Goal: Task Accomplishment & Management: Complete application form

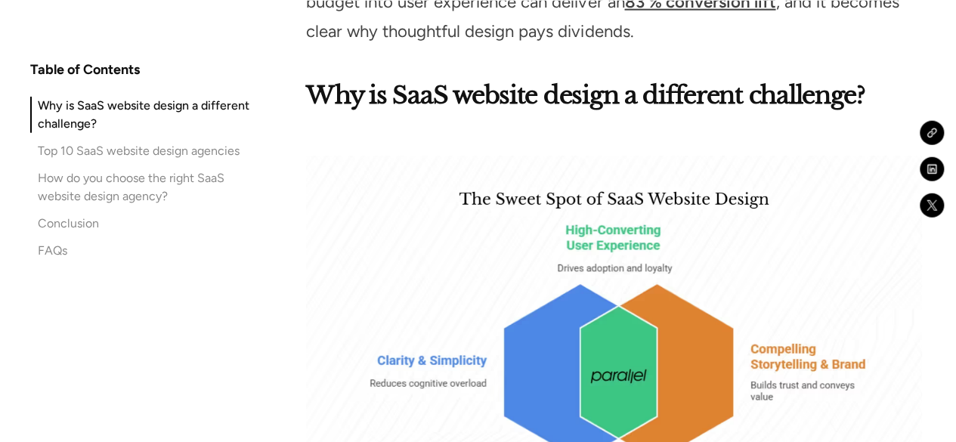
scroll to position [2040, 0]
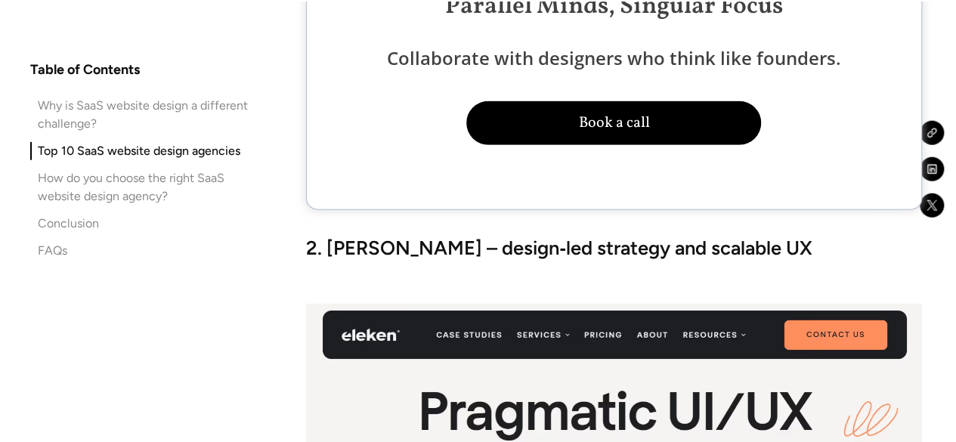
scroll to position [4830, 0]
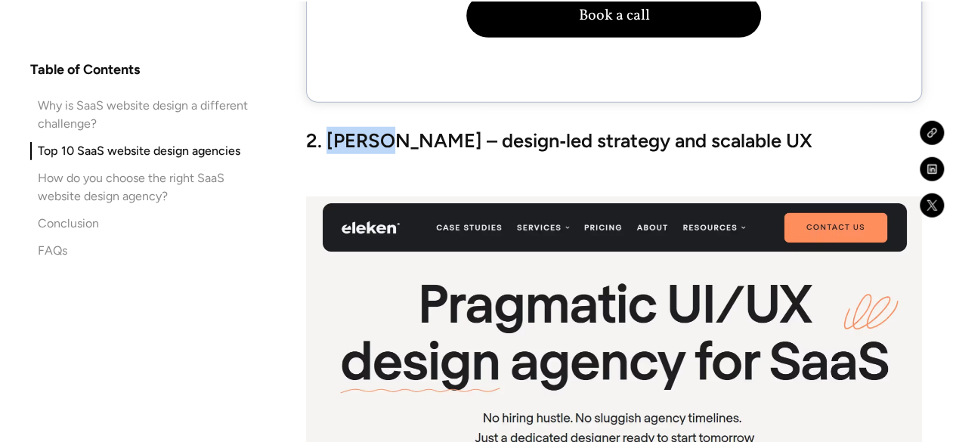
drag, startPoint x: 327, startPoint y: 107, endPoint x: 379, endPoint y: 117, distance: 53.2
click at [379, 129] on strong "2. Eleken – design‑led strategy and scalable UX" at bounding box center [559, 140] width 506 height 23
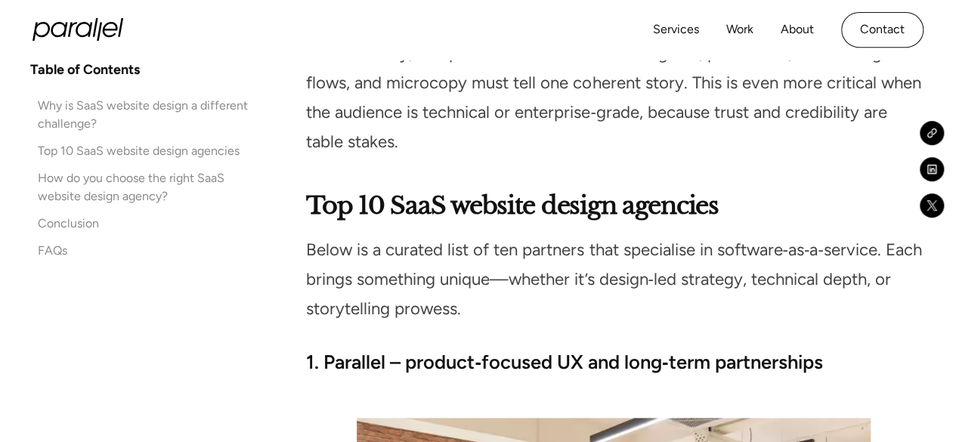
scroll to position [3092, 0]
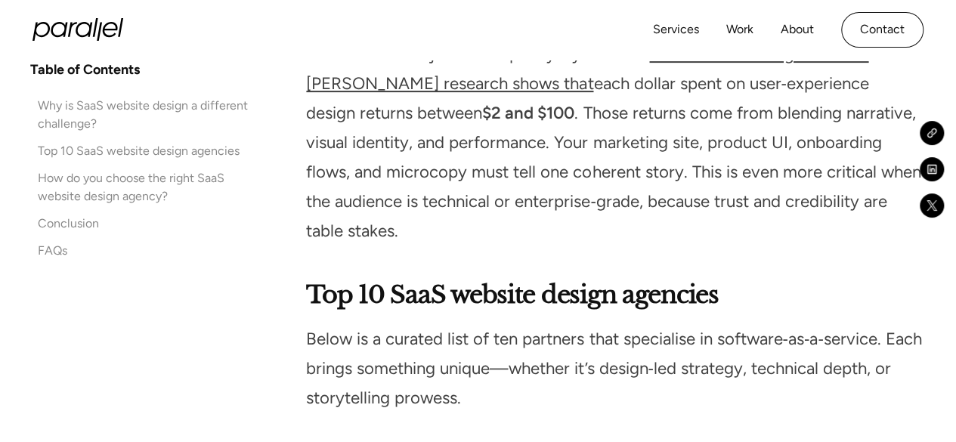
click at [190, 104] on div "Why is SaaS website design a different challenge?" at bounding box center [153, 115] width 231 height 36
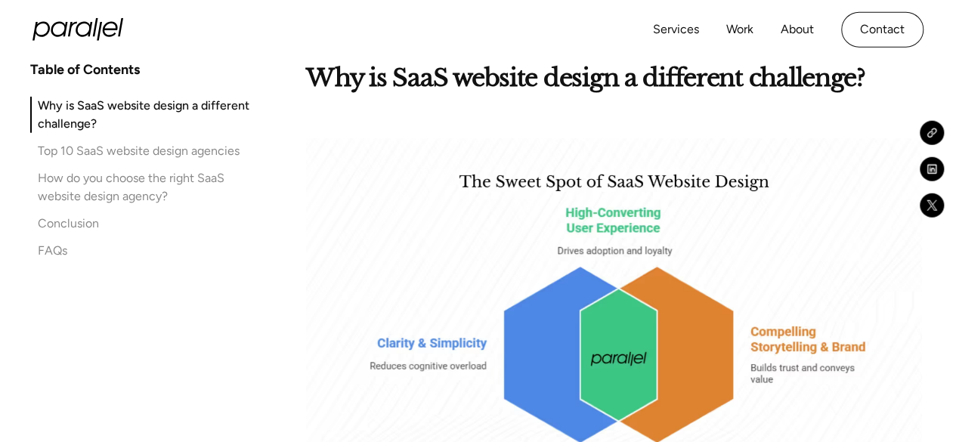
scroll to position [1576, 0]
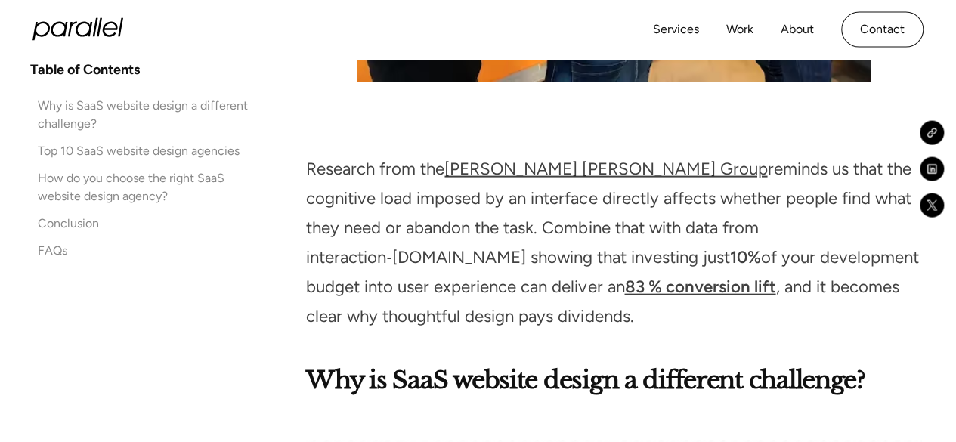
click at [105, 39] on icon "home" at bounding box center [77, 29] width 91 height 23
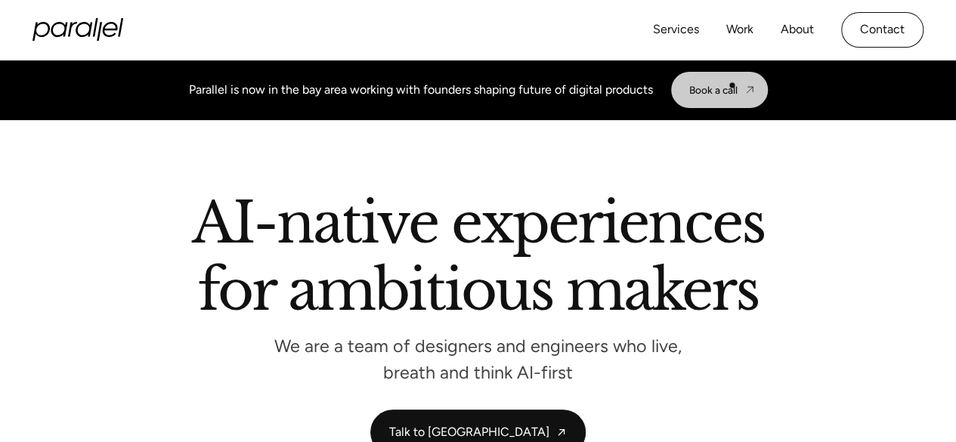
click at [731, 85] on div "Book a call" at bounding box center [713, 90] width 48 height 12
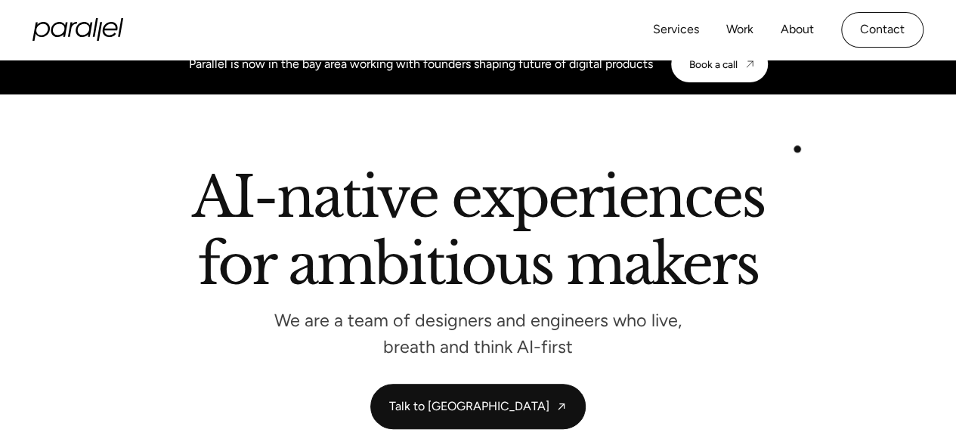
scroll to position [227, 0]
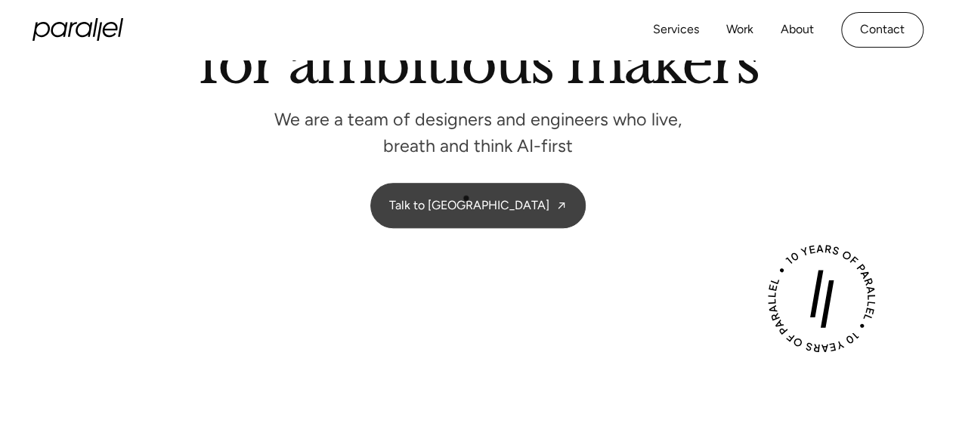
click at [467, 198] on link "Talk to [GEOGRAPHIC_DATA]" at bounding box center [477, 206] width 213 height 45
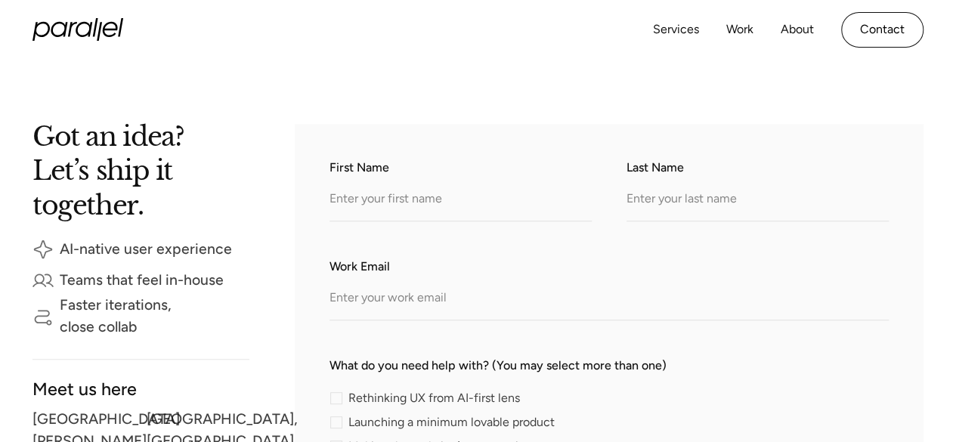
scroll to position [227, 0]
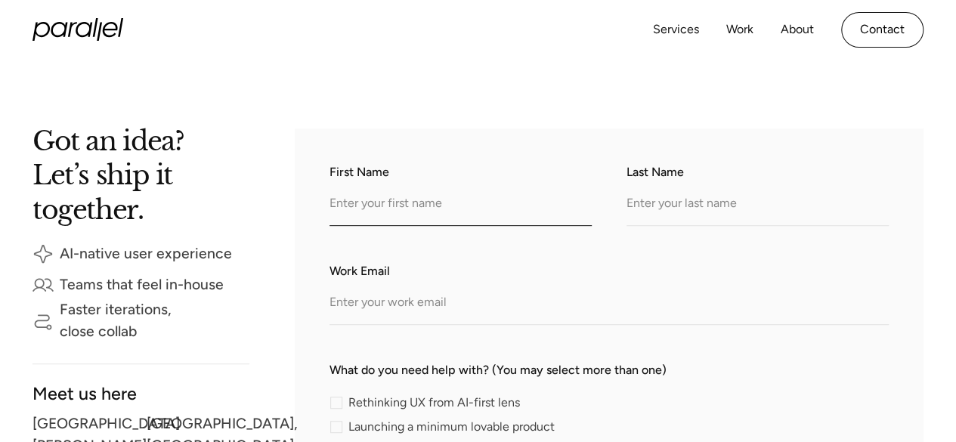
click at [456, 220] on input "First Name" at bounding box center [460, 205] width 262 height 42
type input "Antara"
type input "De"
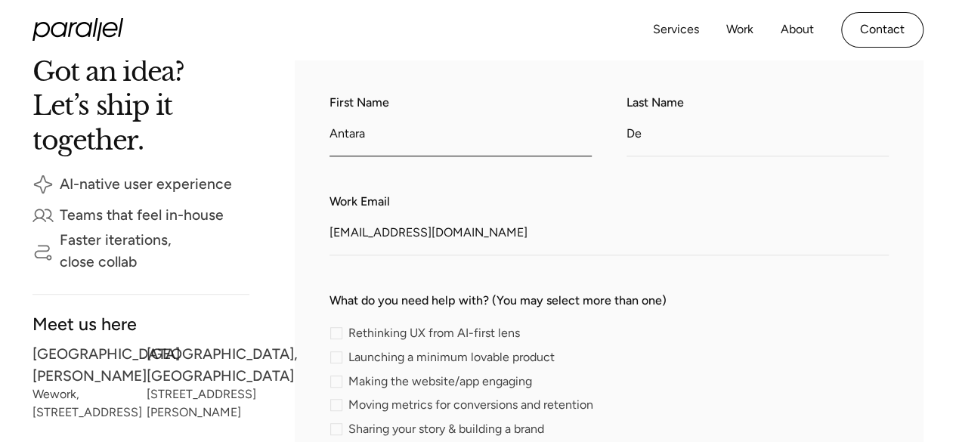
scroll to position [378, 0]
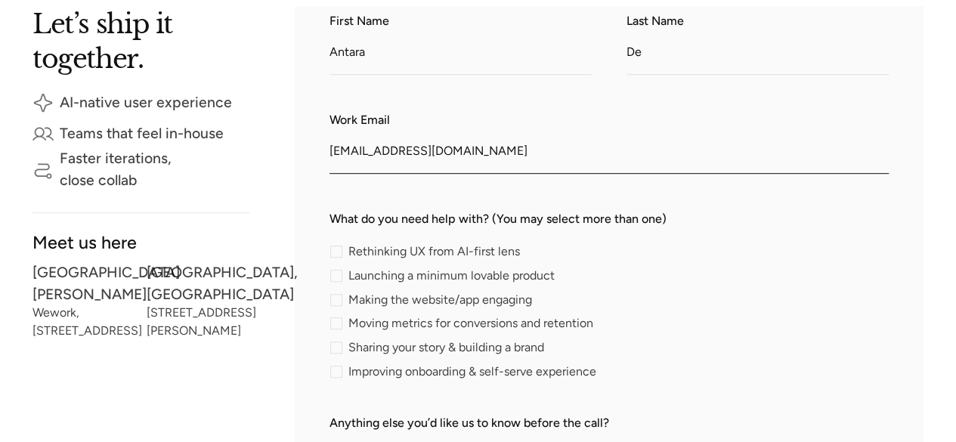
click at [488, 145] on input "deantara19@gmail.com" at bounding box center [608, 153] width 559 height 42
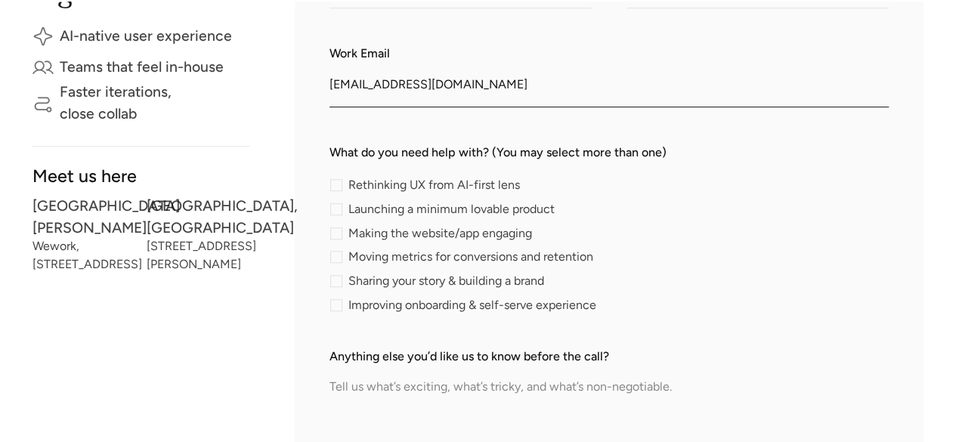
scroll to position [529, 0]
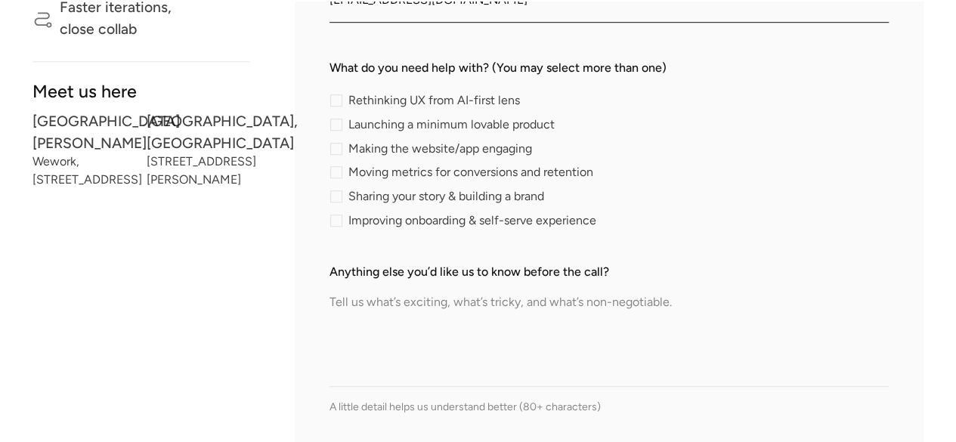
type input "antarad@erevmax.com"
click at [332, 129] on div "contact-form" at bounding box center [336, 125] width 12 height 12
click at [332, 129] on input "Launching a minimum lovable product" at bounding box center [334, 124] width 10 height 10
click at [332, 129] on div "contact-form" at bounding box center [336, 125] width 12 height 12
click at [332, 129] on input "Launching a minimum lovable product" at bounding box center [334, 124] width 10 height 10
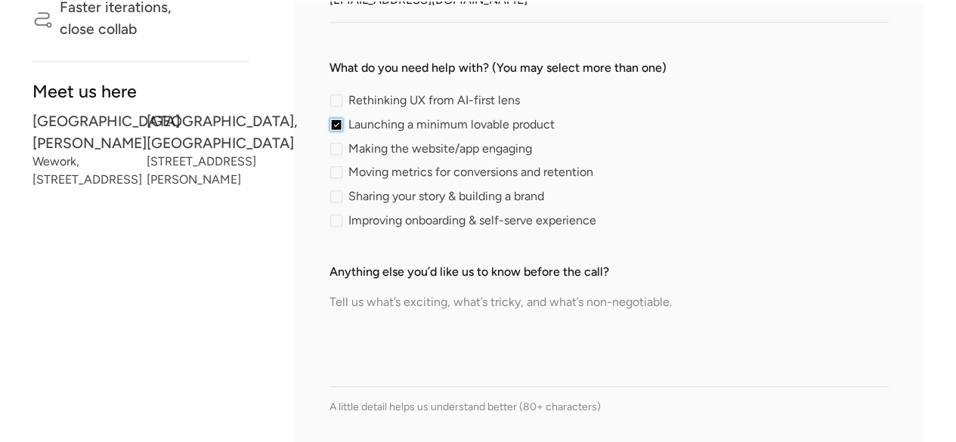
checkbox input "false"
click at [387, 311] on textarea "Anything else you’d like us to know before the call?" at bounding box center [608, 334] width 559 height 106
click at [336, 101] on div "contact-form" at bounding box center [336, 100] width 12 height 12
click at [336, 101] on input "Rethinking UX from AI-first lens" at bounding box center [334, 101] width 10 height 10
click at [336, 101] on div "contact-form" at bounding box center [336, 100] width 12 height 12
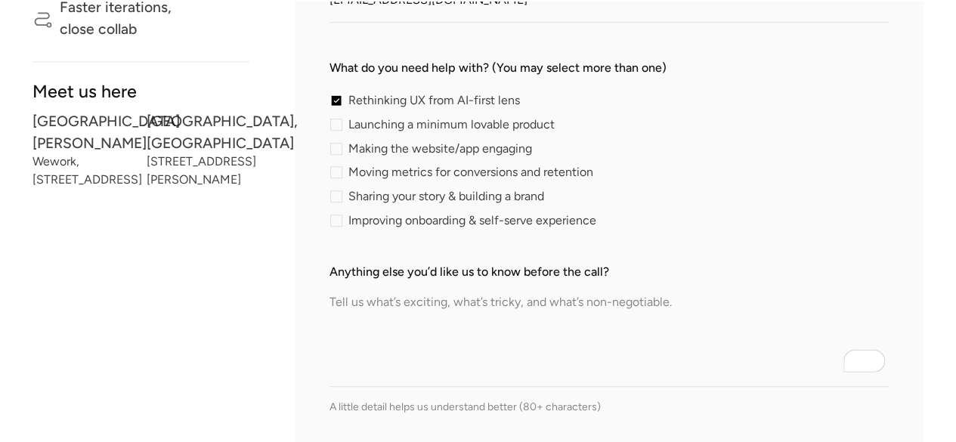
click at [336, 101] on input "Rethinking UX from AI-first lens" at bounding box center [334, 101] width 10 height 10
checkbox input "false"
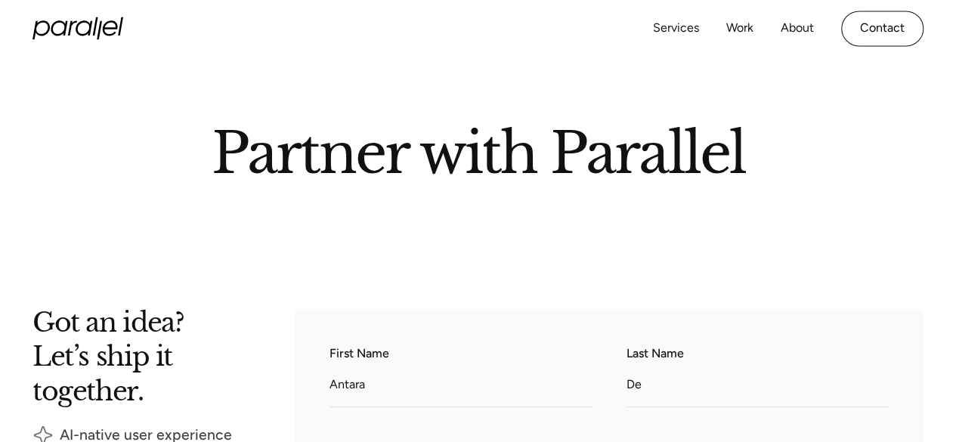
scroll to position [0, 0]
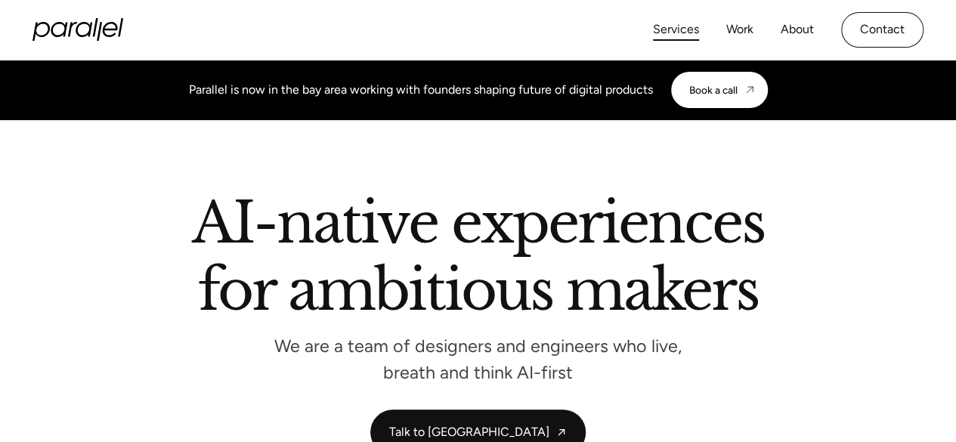
click at [669, 23] on link "Services" at bounding box center [676, 30] width 46 height 22
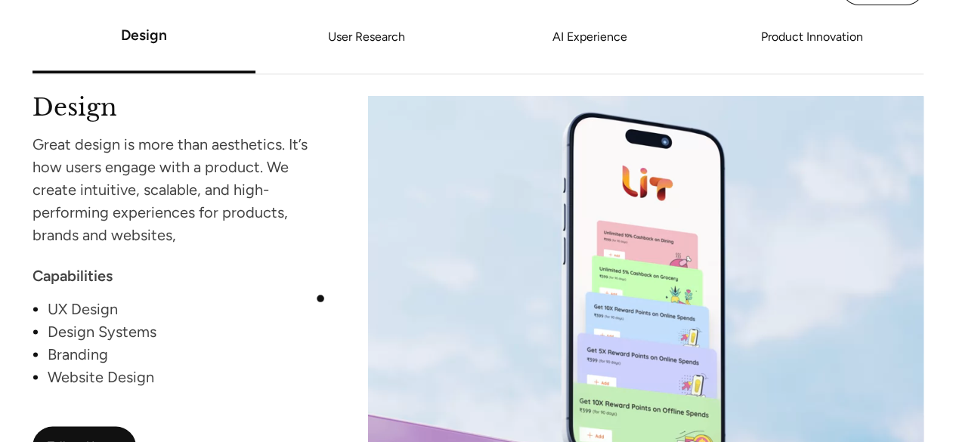
scroll to position [1360, 0]
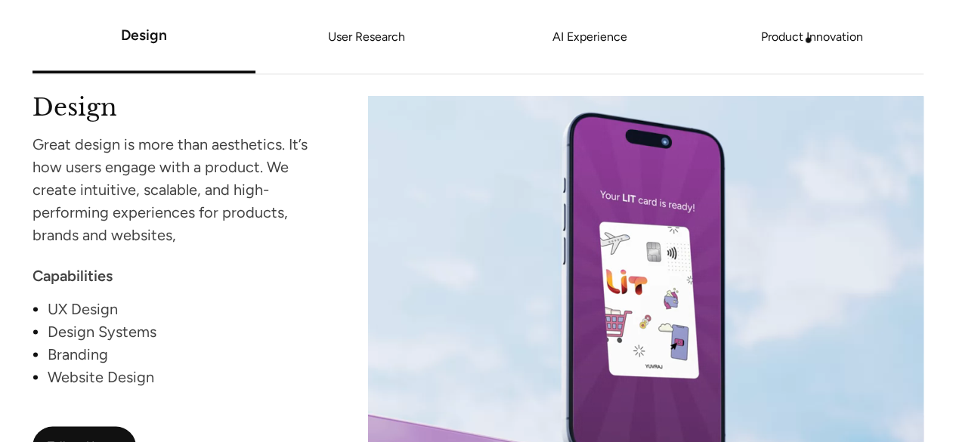
click at [808, 41] on link "Product Innovation" at bounding box center [811, 36] width 223 height 9
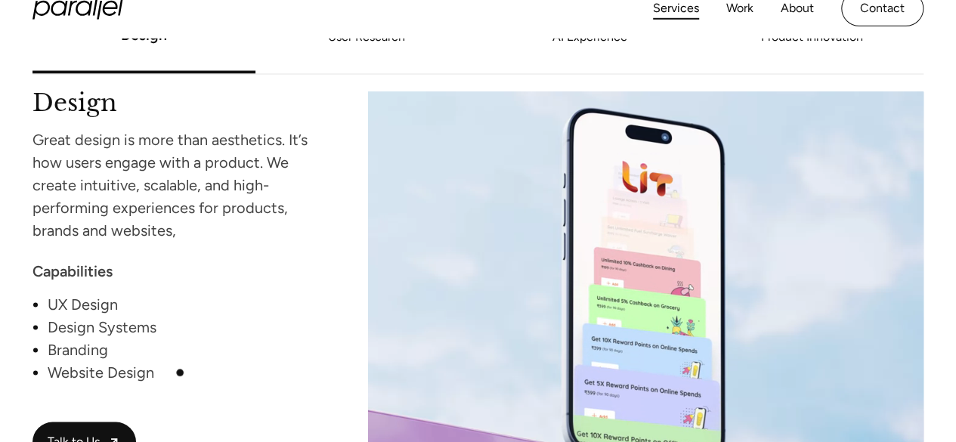
scroll to position [1389, 0]
